Goal: Task Accomplishment & Management: Manage account settings

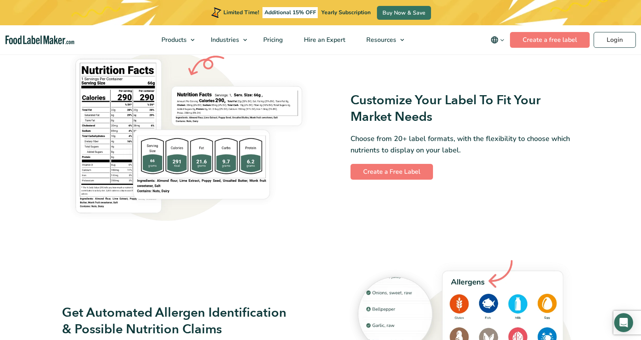
scroll to position [645, 0]
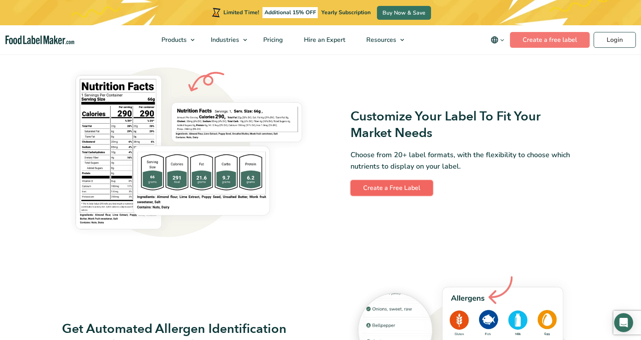
click at [402, 192] on link "Create a Free Label" at bounding box center [392, 188] width 83 height 16
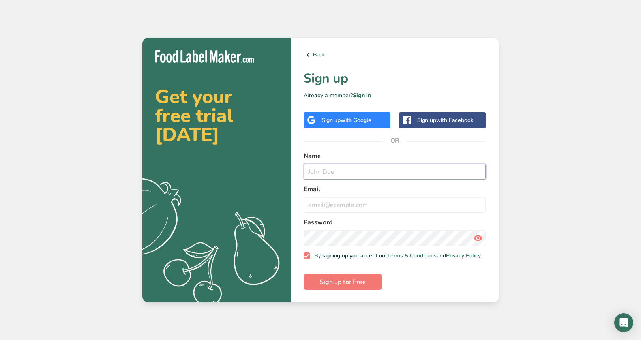
click at [340, 172] on input "text" at bounding box center [395, 172] width 183 height 16
click at [372, 93] on p "Already a member? Sign in" at bounding box center [395, 95] width 183 height 8
click at [365, 93] on link "Sign in" at bounding box center [362, 96] width 18 height 8
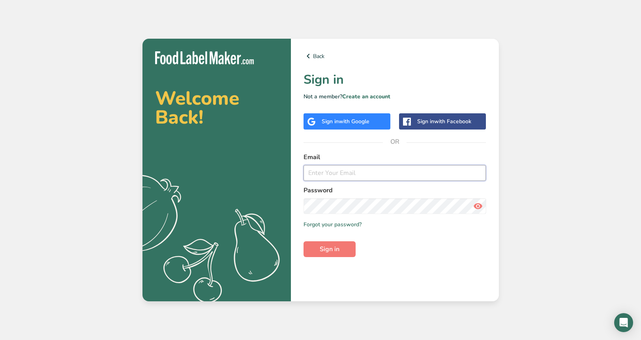
click at [343, 173] on input "email" at bounding box center [395, 173] width 183 height 16
type input "christo@topocannabis.com"
